Goal: Task Accomplishment & Management: Manage account settings

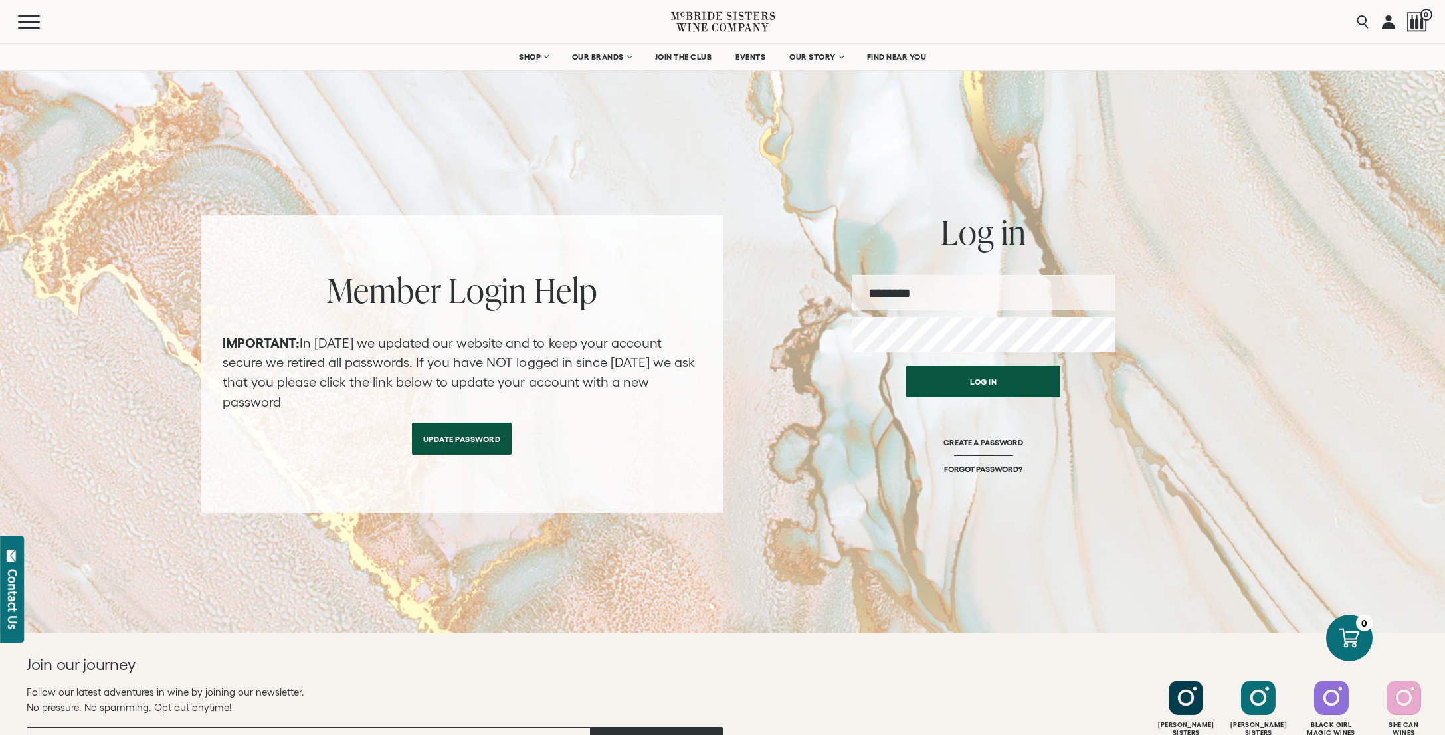
click at [895, 307] on input "email" at bounding box center [983, 292] width 264 height 35
click at [946, 284] on input "email" at bounding box center [983, 292] width 264 height 35
type input "**********"
click at [906, 365] on button "Log in" at bounding box center [983, 381] width 154 height 32
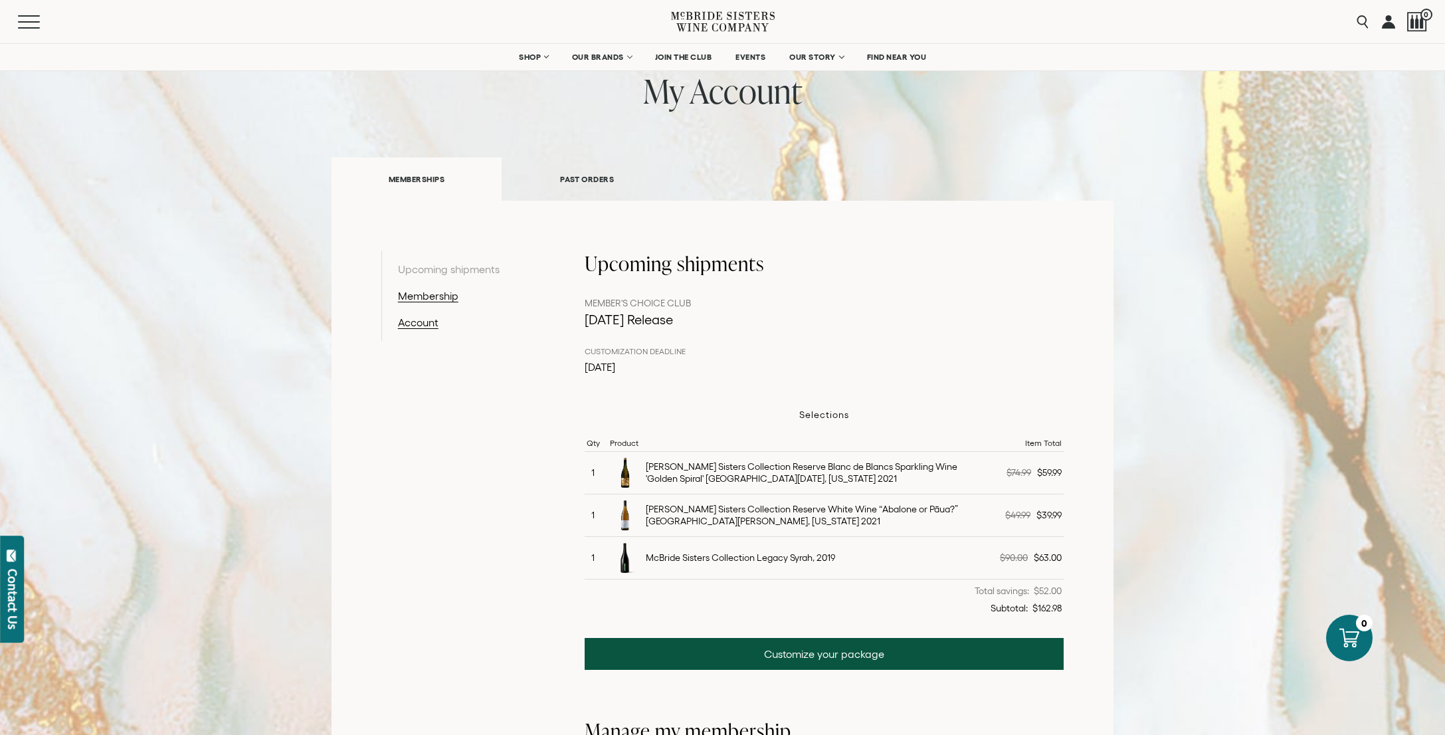
scroll to position [266, 0]
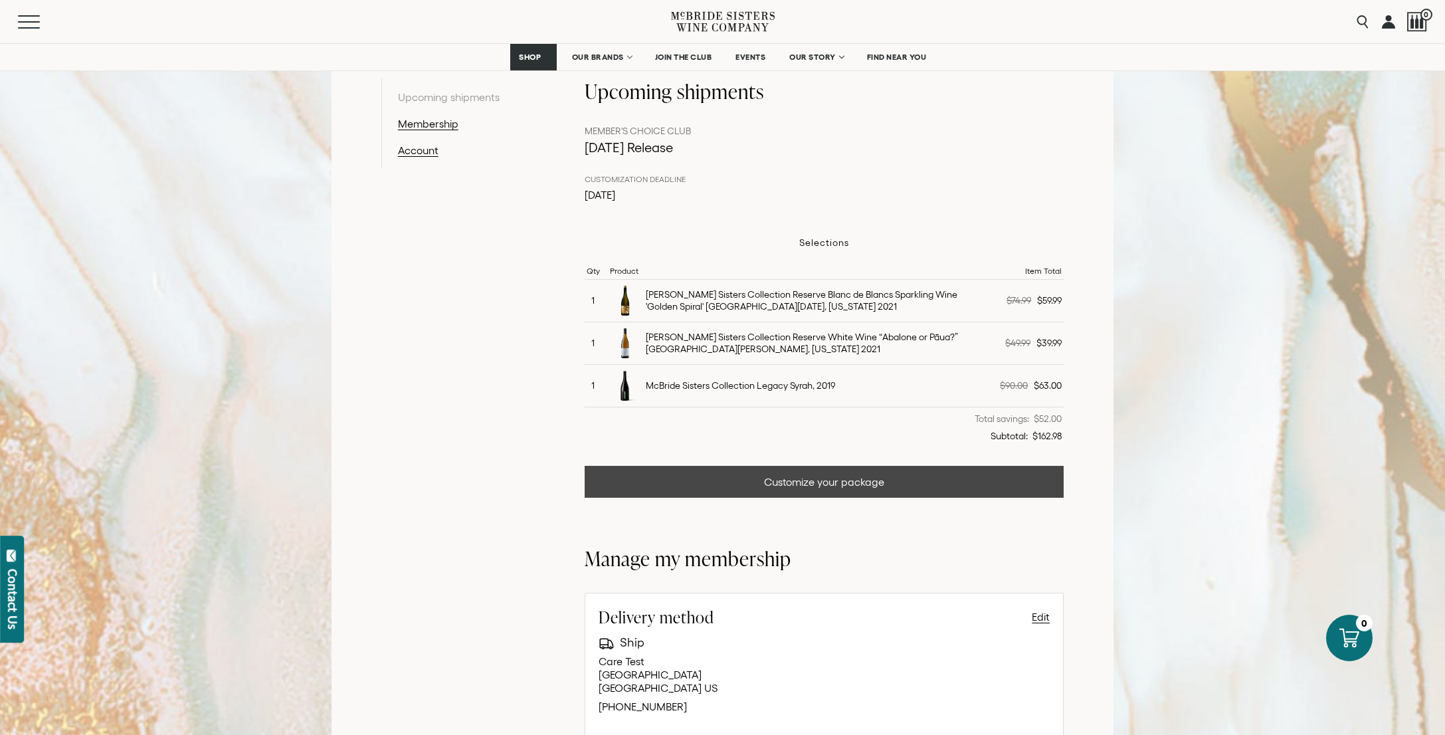
click at [859, 479] on link "Customize your package" at bounding box center [824, 482] width 480 height 32
